Goal: Task Accomplishment & Management: Manage account settings

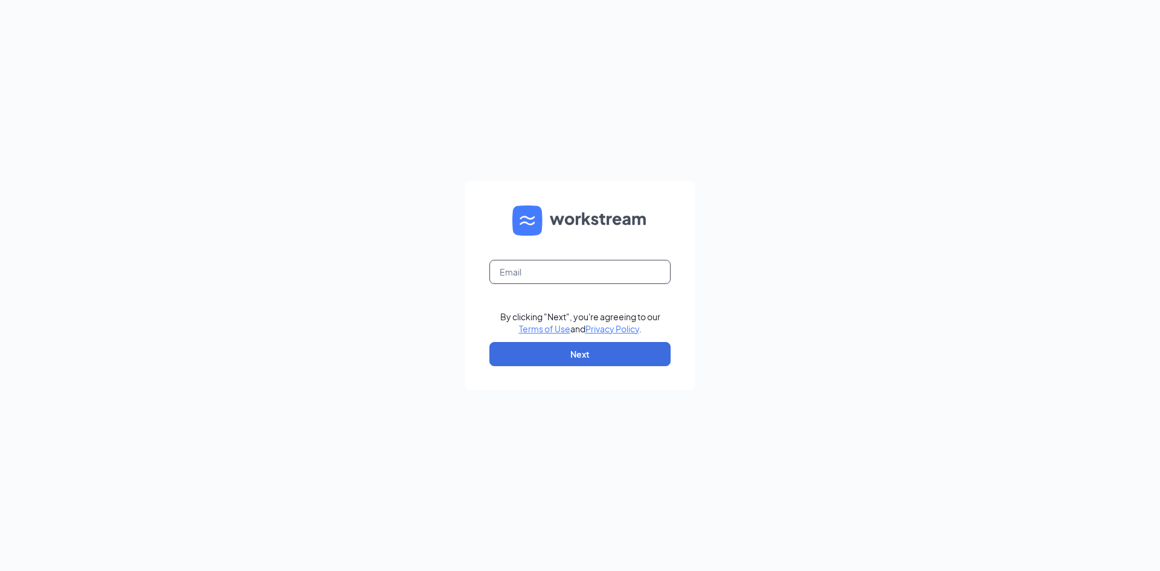
click at [538, 265] on input "text" at bounding box center [579, 272] width 181 height 24
type input "smarti94@msn.com"
click at [553, 353] on button "Next" at bounding box center [579, 354] width 181 height 24
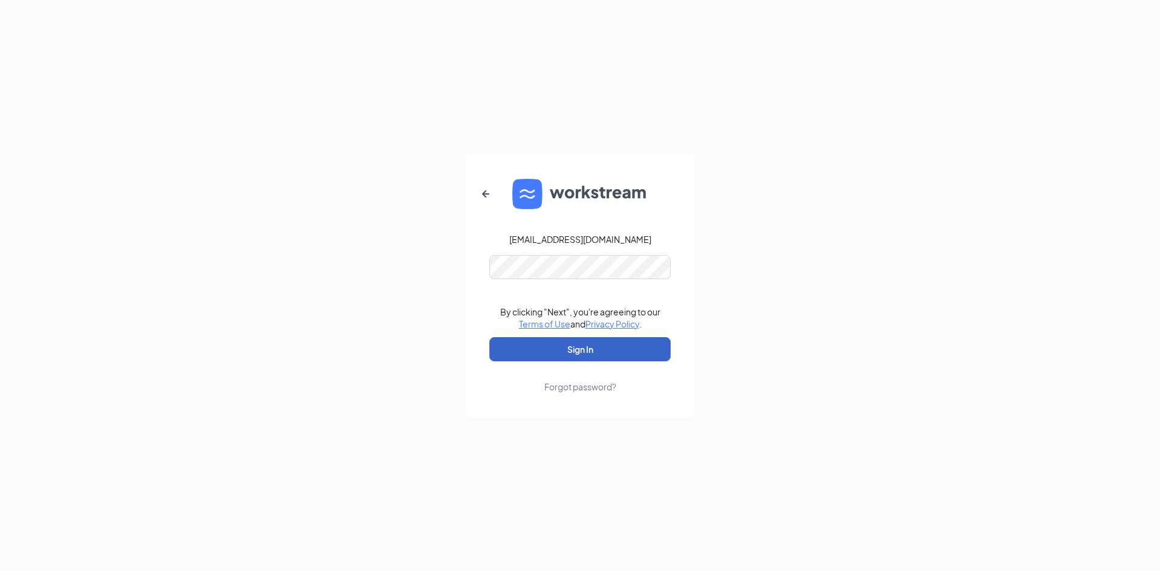
click at [577, 354] on button "Sign In" at bounding box center [579, 349] width 181 height 24
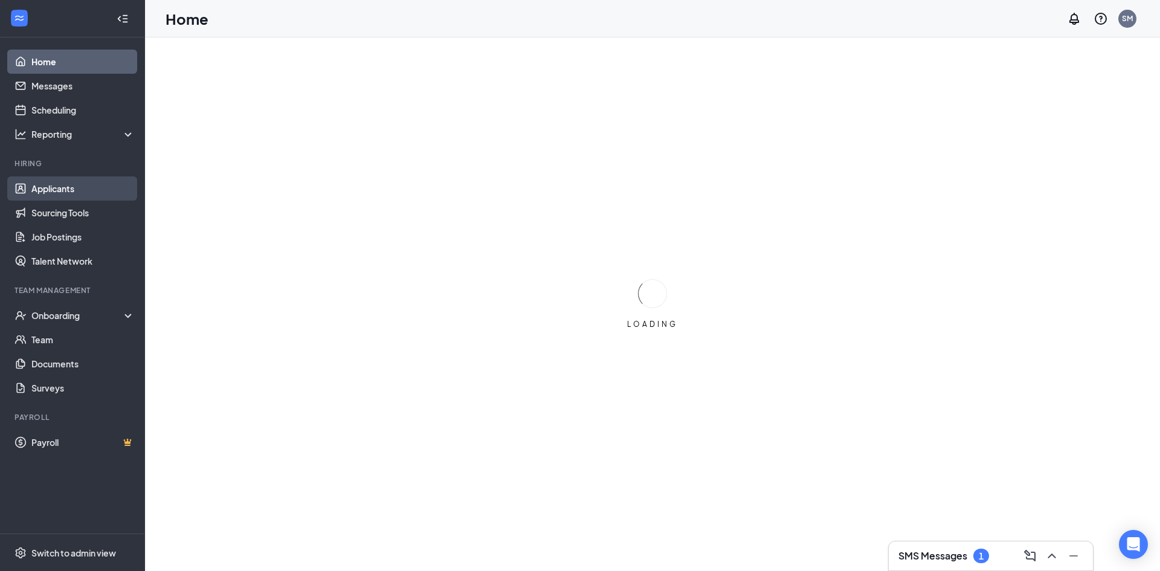
click at [61, 190] on link "Applicants" at bounding box center [82, 188] width 103 height 24
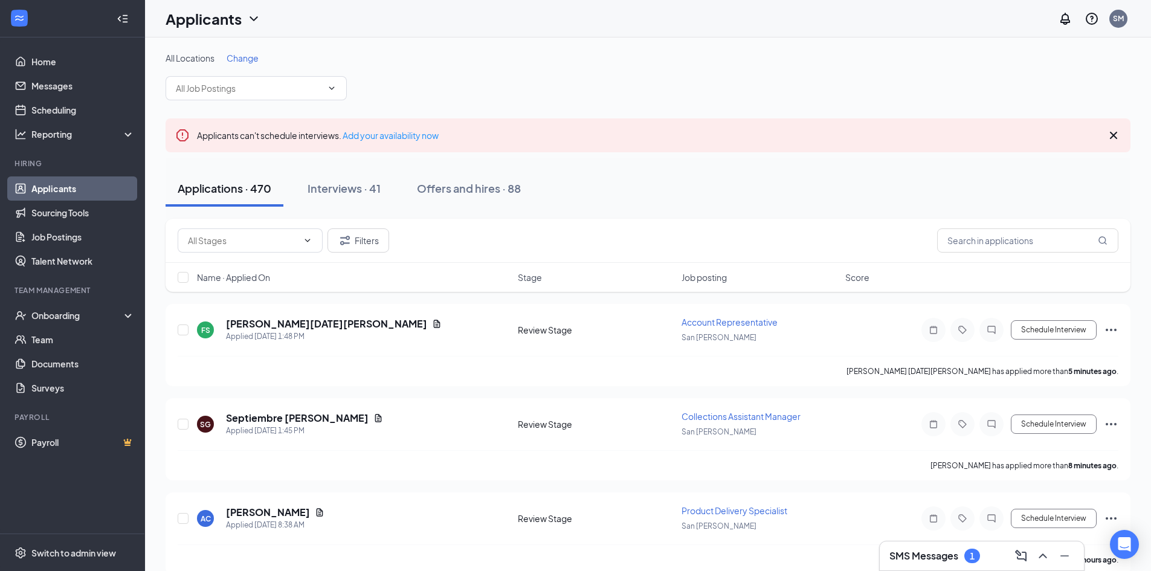
click at [246, 56] on span "Change" at bounding box center [243, 58] width 32 height 11
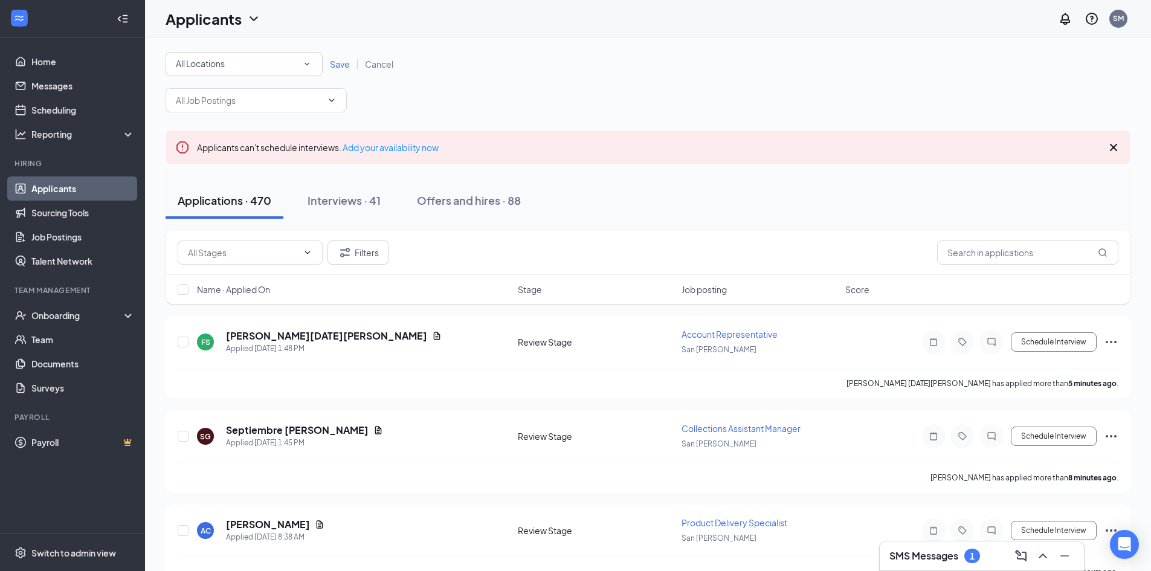
click at [308, 63] on icon "SmallChevronDown" at bounding box center [306, 64] width 11 height 11
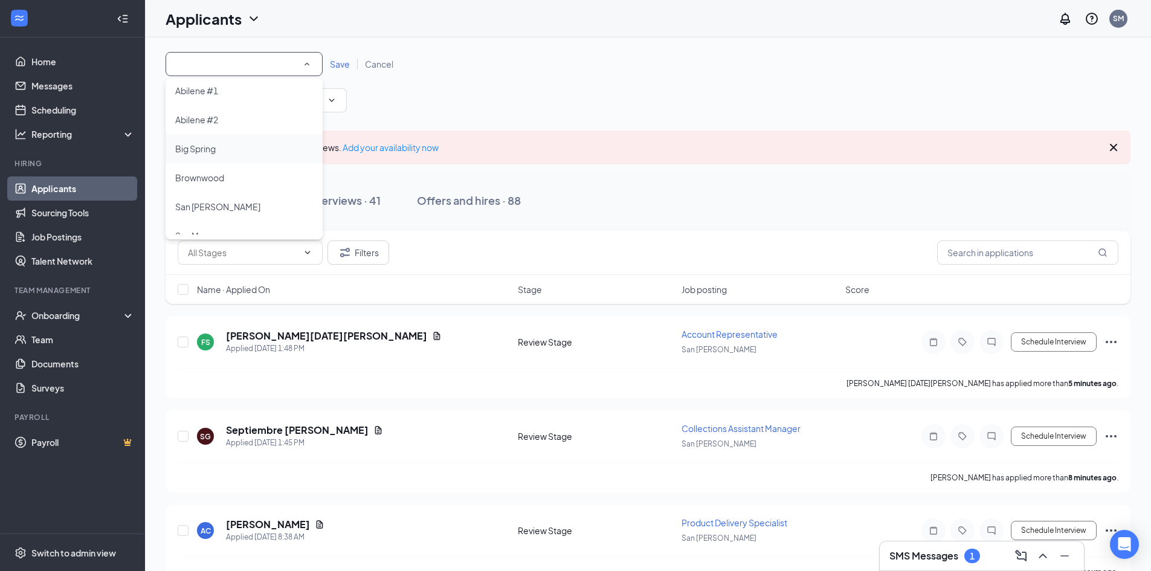
scroll to position [110, 0]
click at [197, 220] on span "Snyder" at bounding box center [209, 219] width 69 height 11
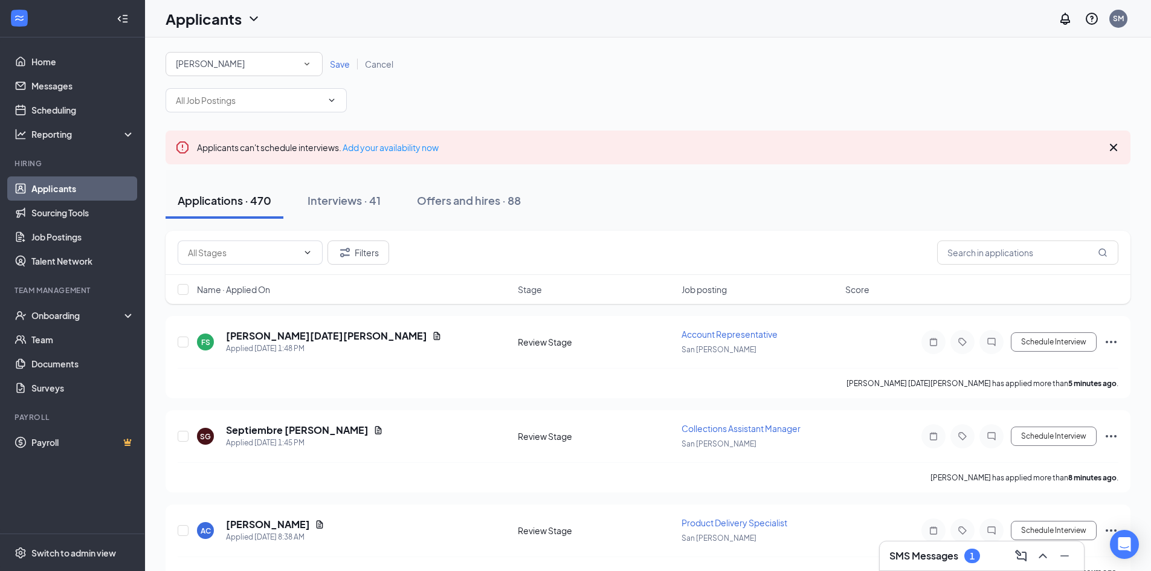
click at [340, 65] on span "Save" at bounding box center [340, 64] width 20 height 11
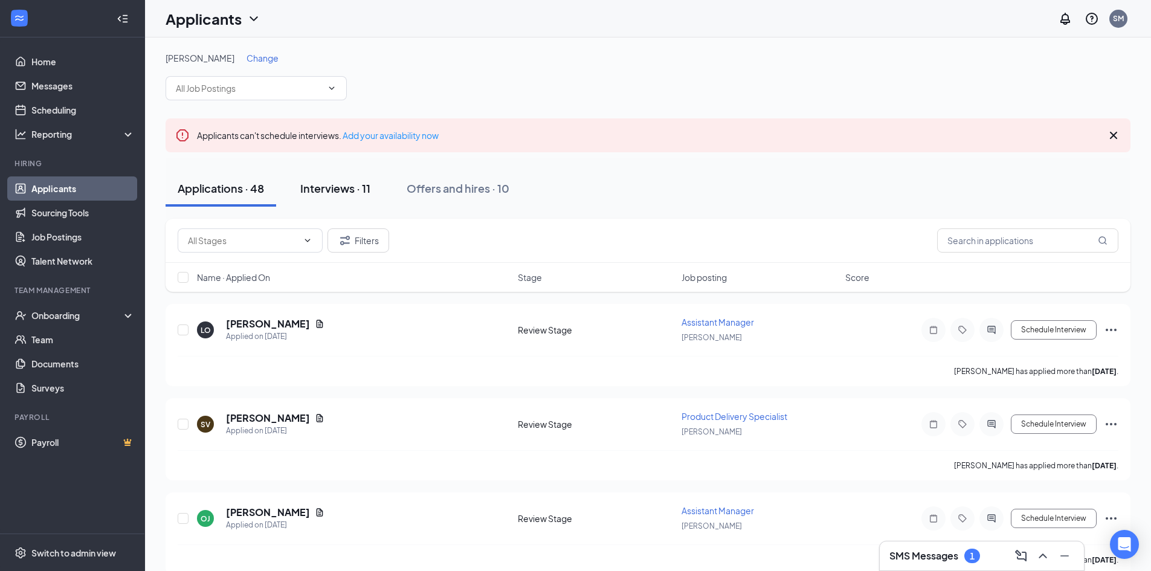
click at [337, 193] on div "Interviews · 11" at bounding box center [335, 188] width 70 height 15
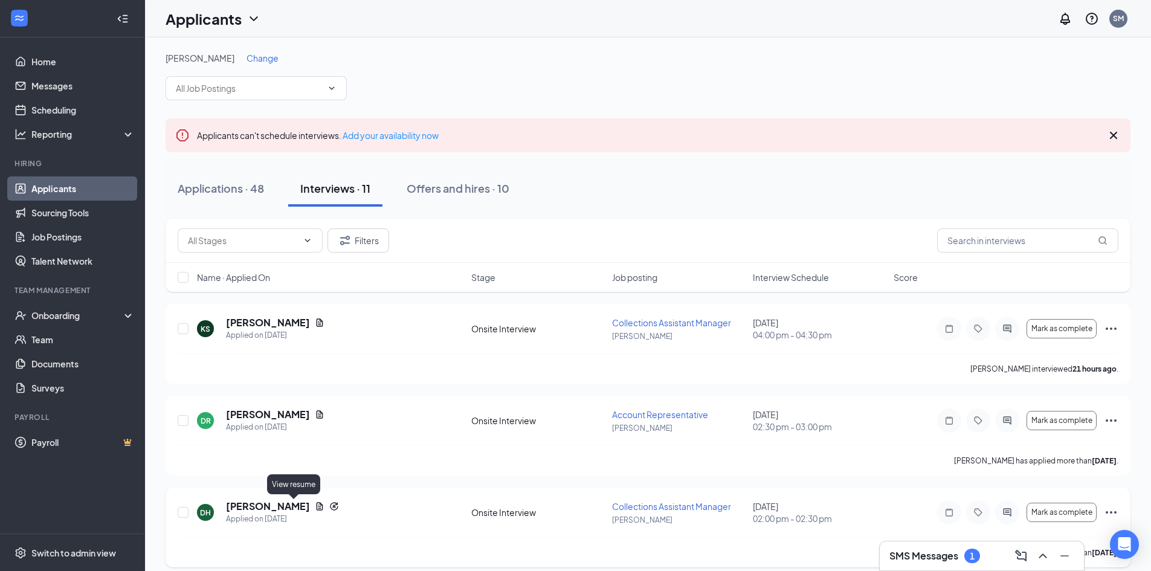
click at [315, 508] on icon "Document" at bounding box center [320, 506] width 10 height 10
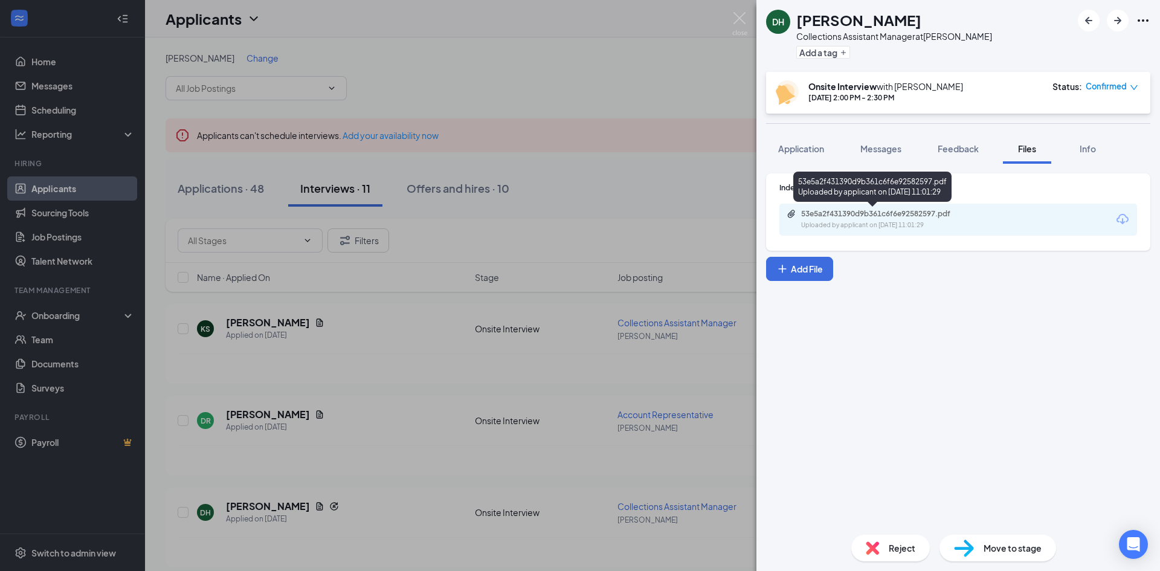
click at [886, 213] on div "53e5a2f431390d9b361c6f6e92582597.pdf" at bounding box center [885, 214] width 169 height 10
click at [734, 17] on img at bounding box center [739, 24] width 15 height 24
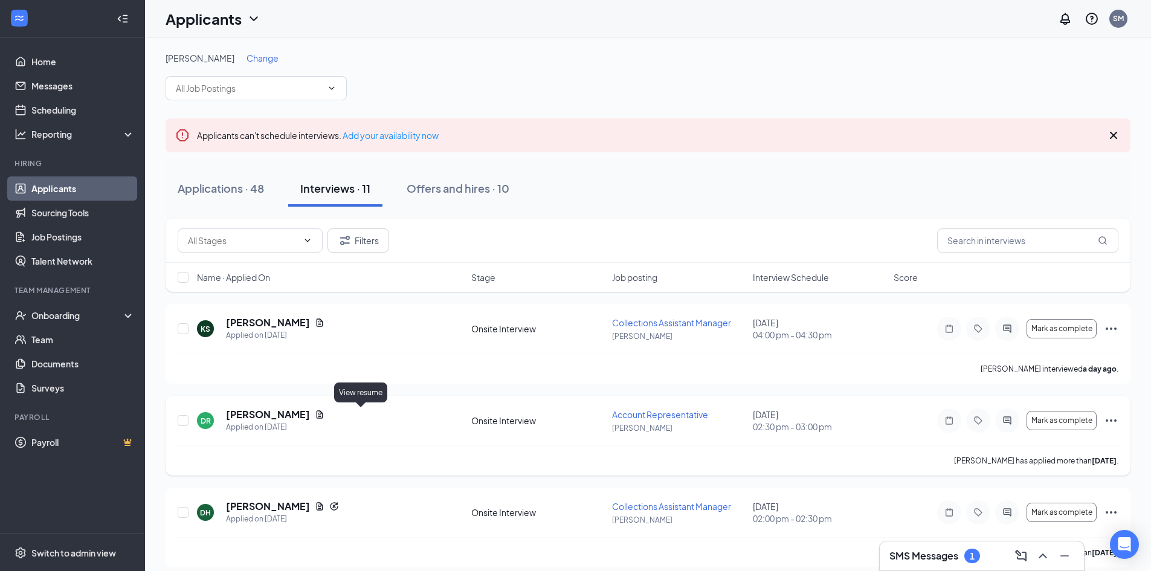
click at [324, 412] on icon "Document" at bounding box center [320, 415] width 10 height 10
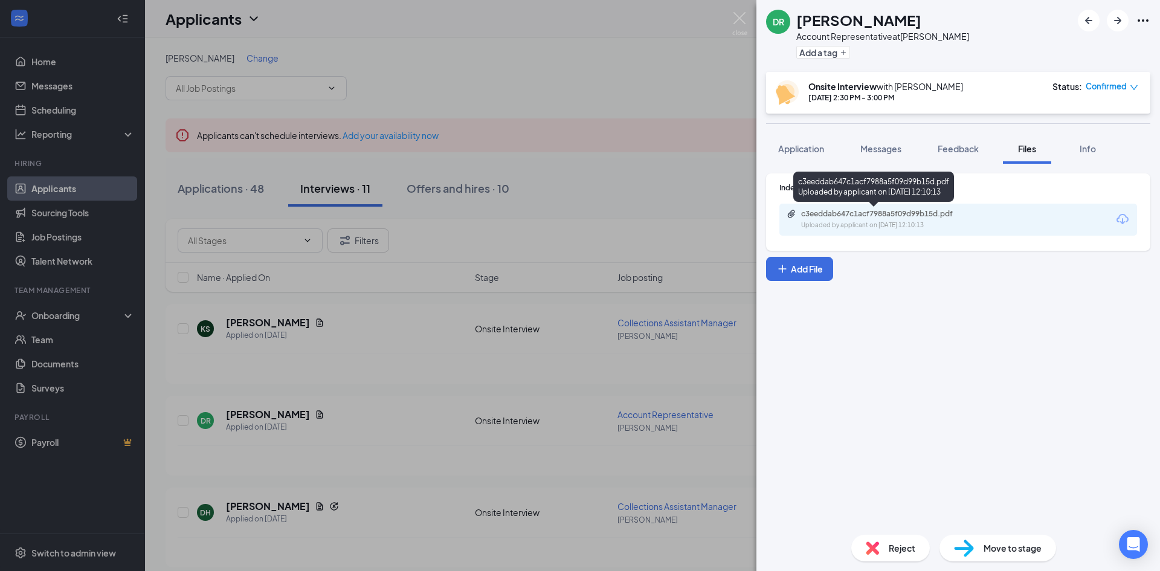
click at [859, 222] on div "Uploaded by applicant on Sep 08, 2025 at 12:10:13" at bounding box center [891, 226] width 181 height 10
click at [736, 13] on img at bounding box center [739, 24] width 15 height 24
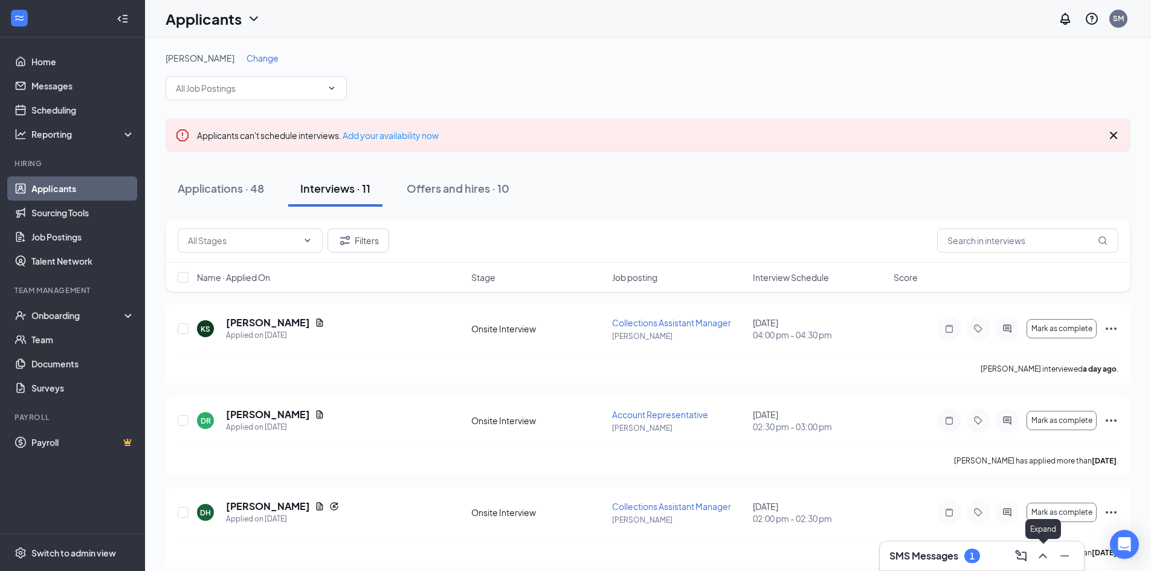
click at [1048, 553] on icon "ChevronUp" at bounding box center [1043, 556] width 15 height 15
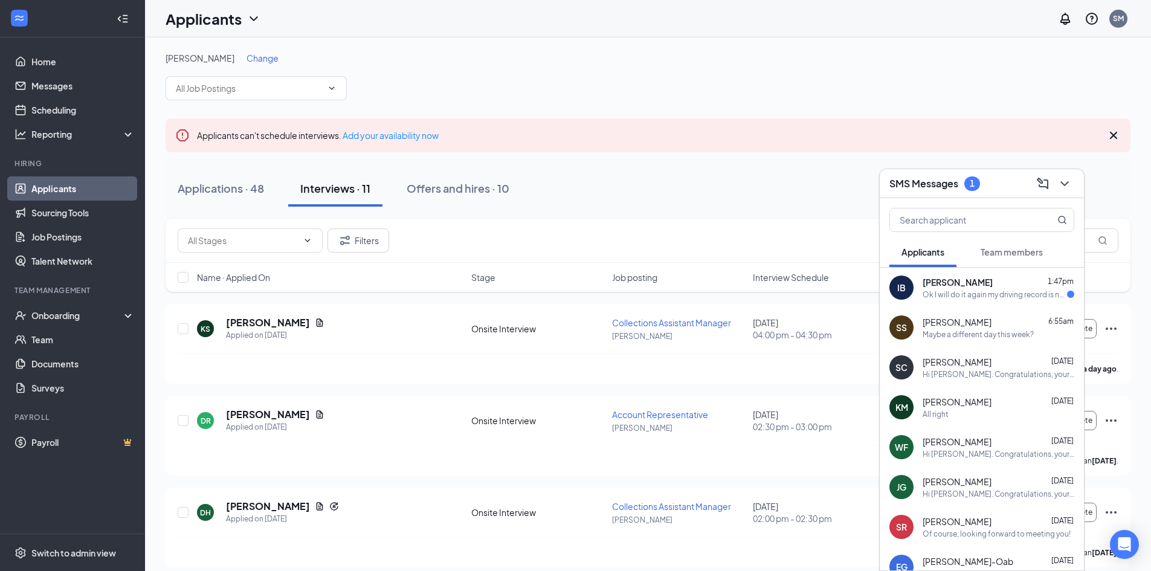
click at [950, 287] on span "Isabelle Bernal" at bounding box center [958, 282] width 70 height 12
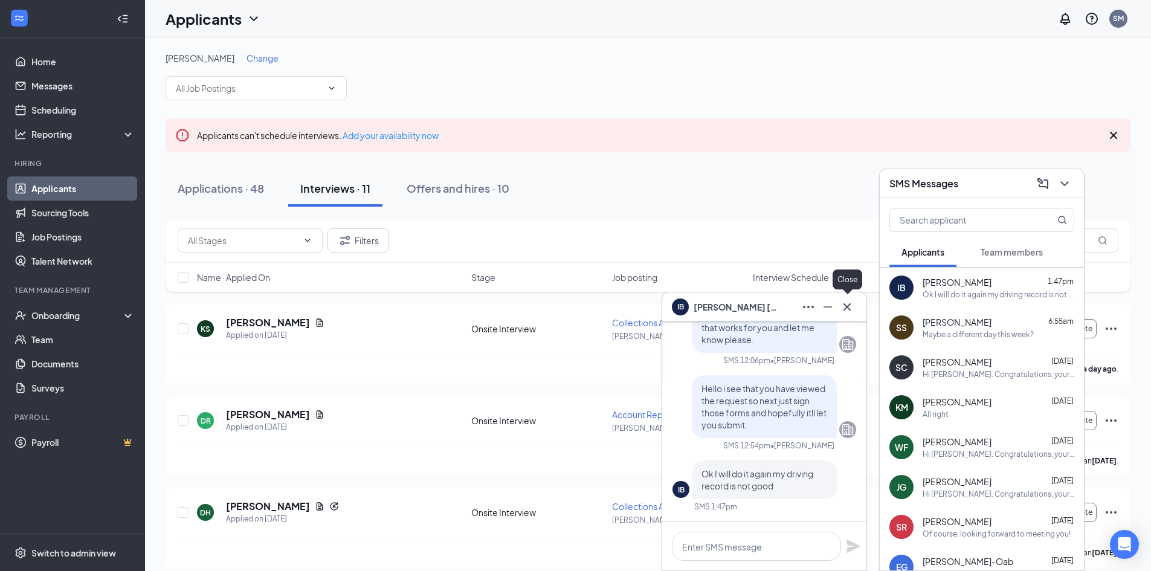
click at [847, 303] on icon "Cross" at bounding box center [847, 307] width 15 height 15
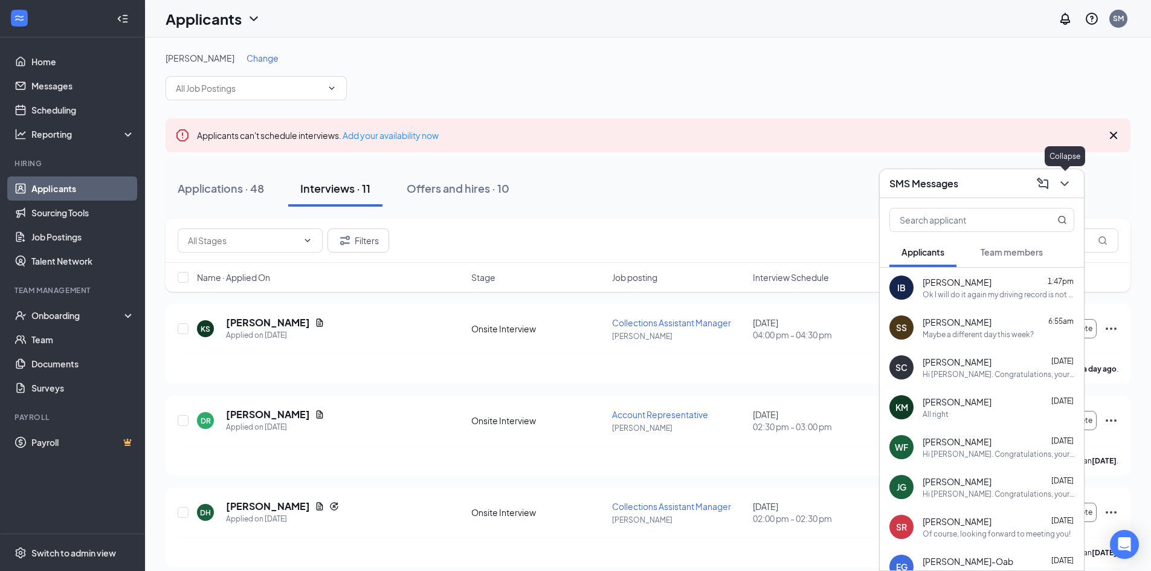
click at [1060, 186] on icon "ChevronDown" at bounding box center [1064, 183] width 15 height 15
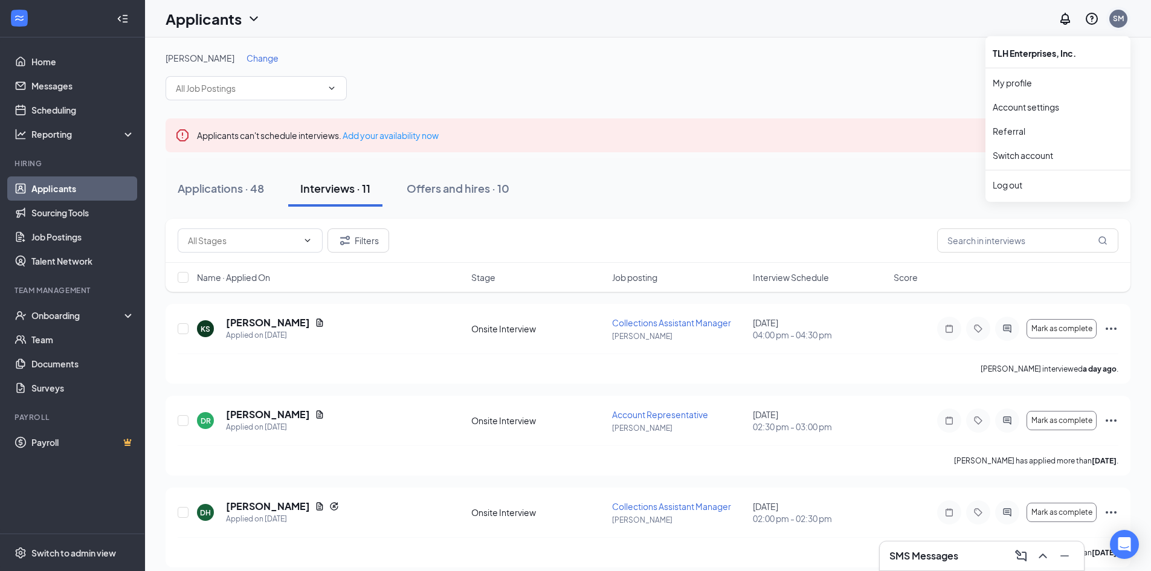
click at [1119, 17] on div "SM" at bounding box center [1118, 18] width 11 height 10
click at [1015, 185] on div "Log out" at bounding box center [1058, 185] width 131 height 12
